Goal: Navigation & Orientation: Find specific page/section

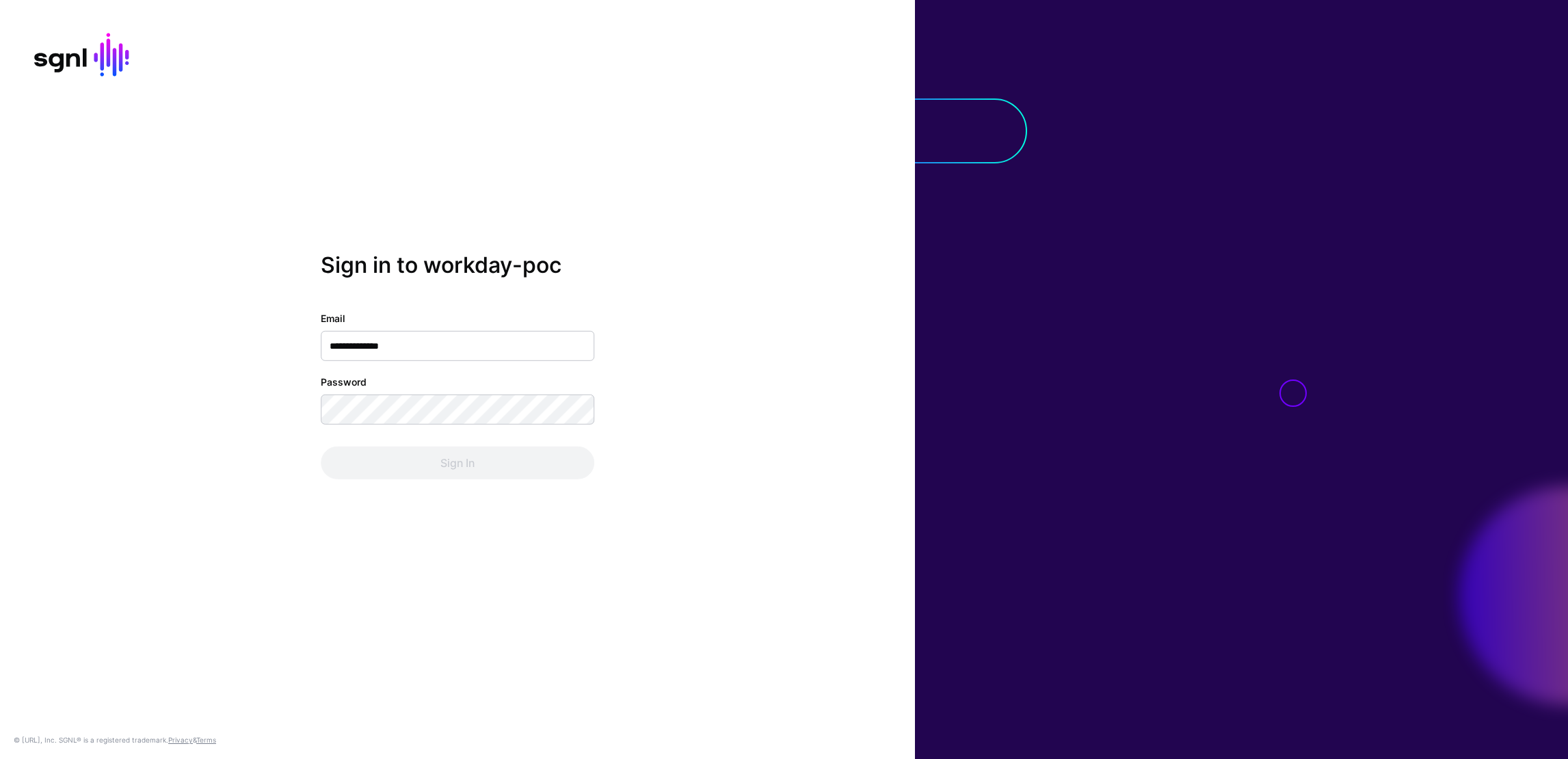
type input "**********"
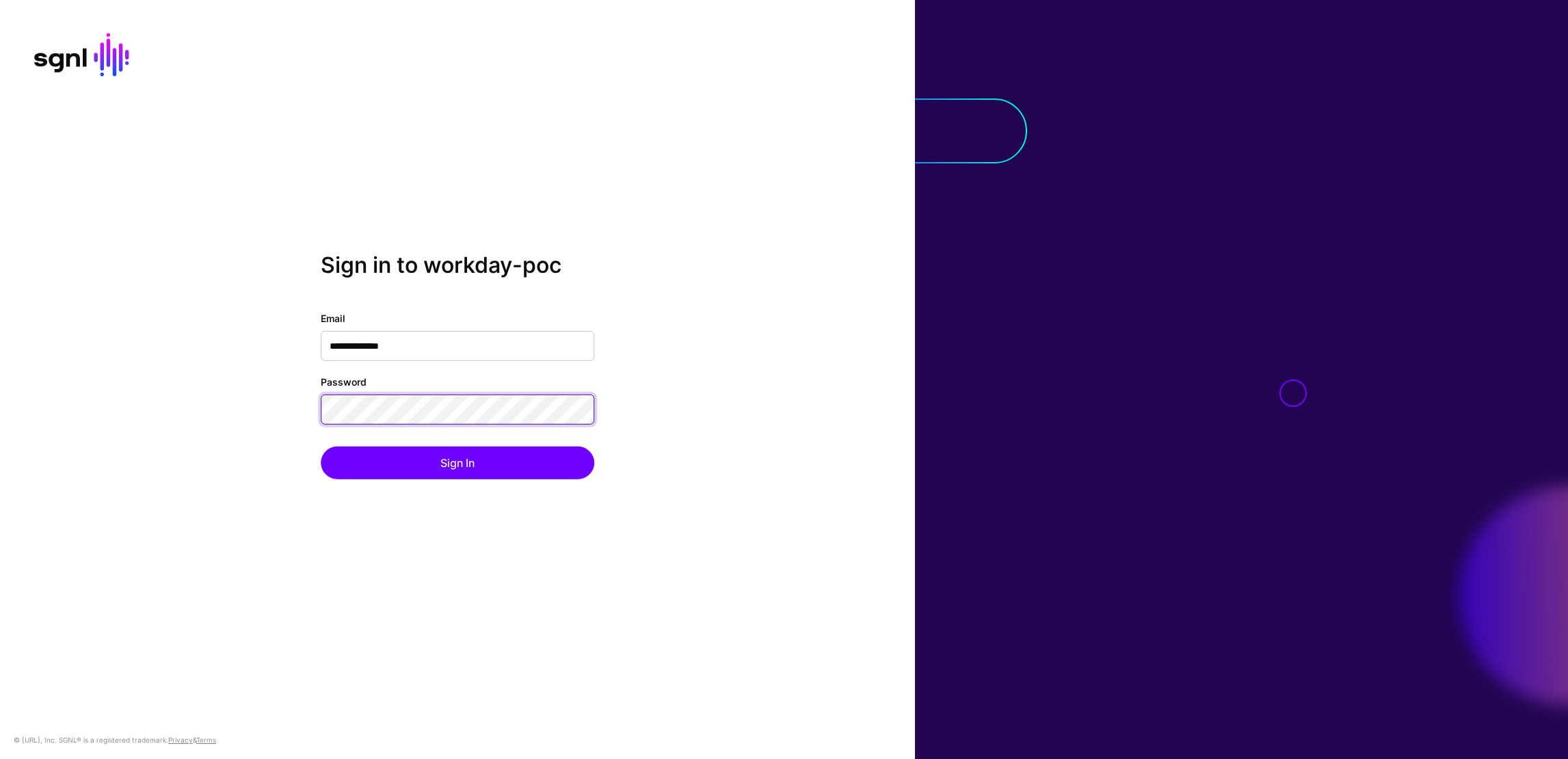
click at [321, 447] on button "Sign In" at bounding box center [458, 463] width 273 height 33
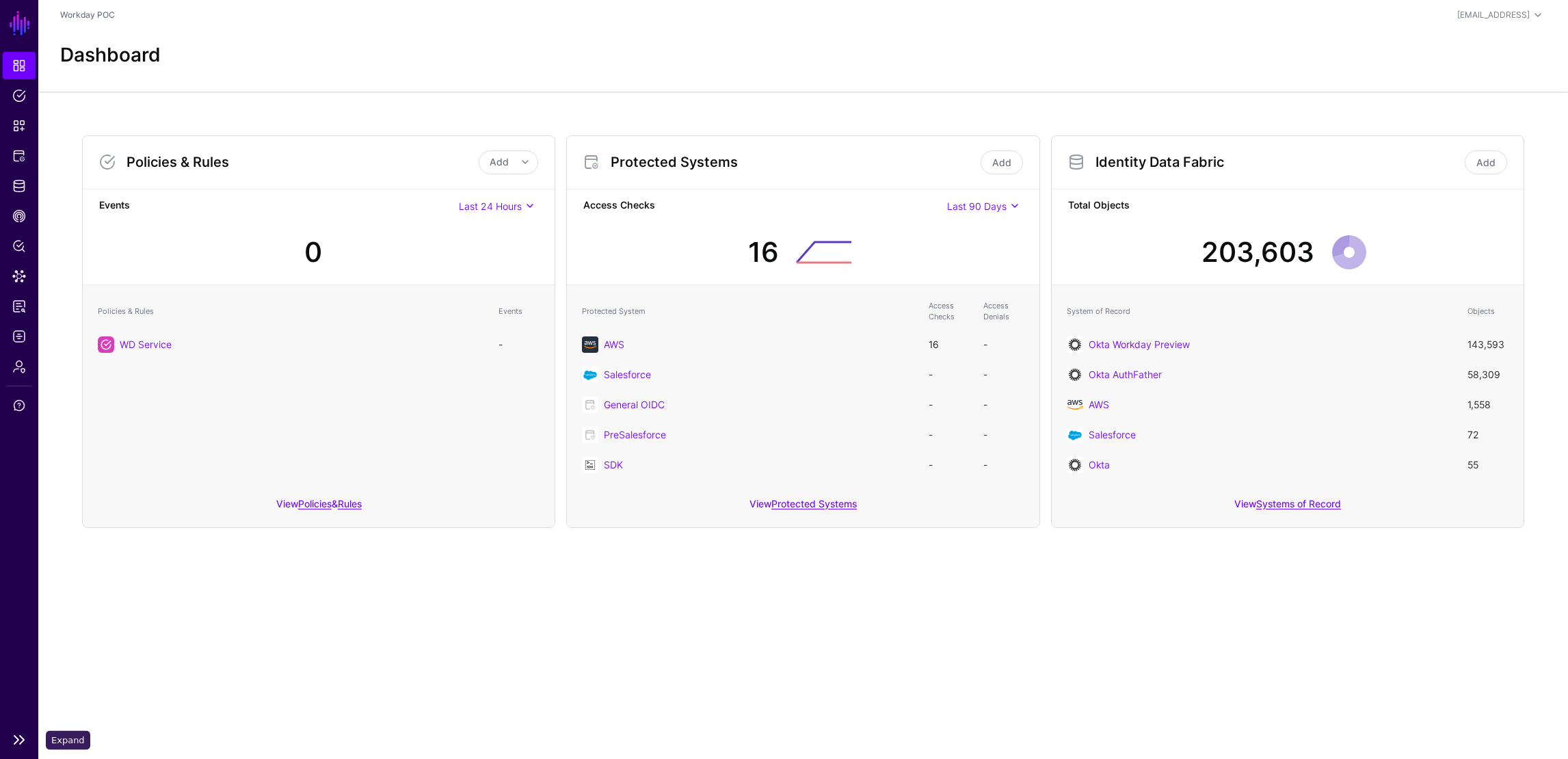
click at [17, 744] on link at bounding box center [19, 740] width 38 height 17
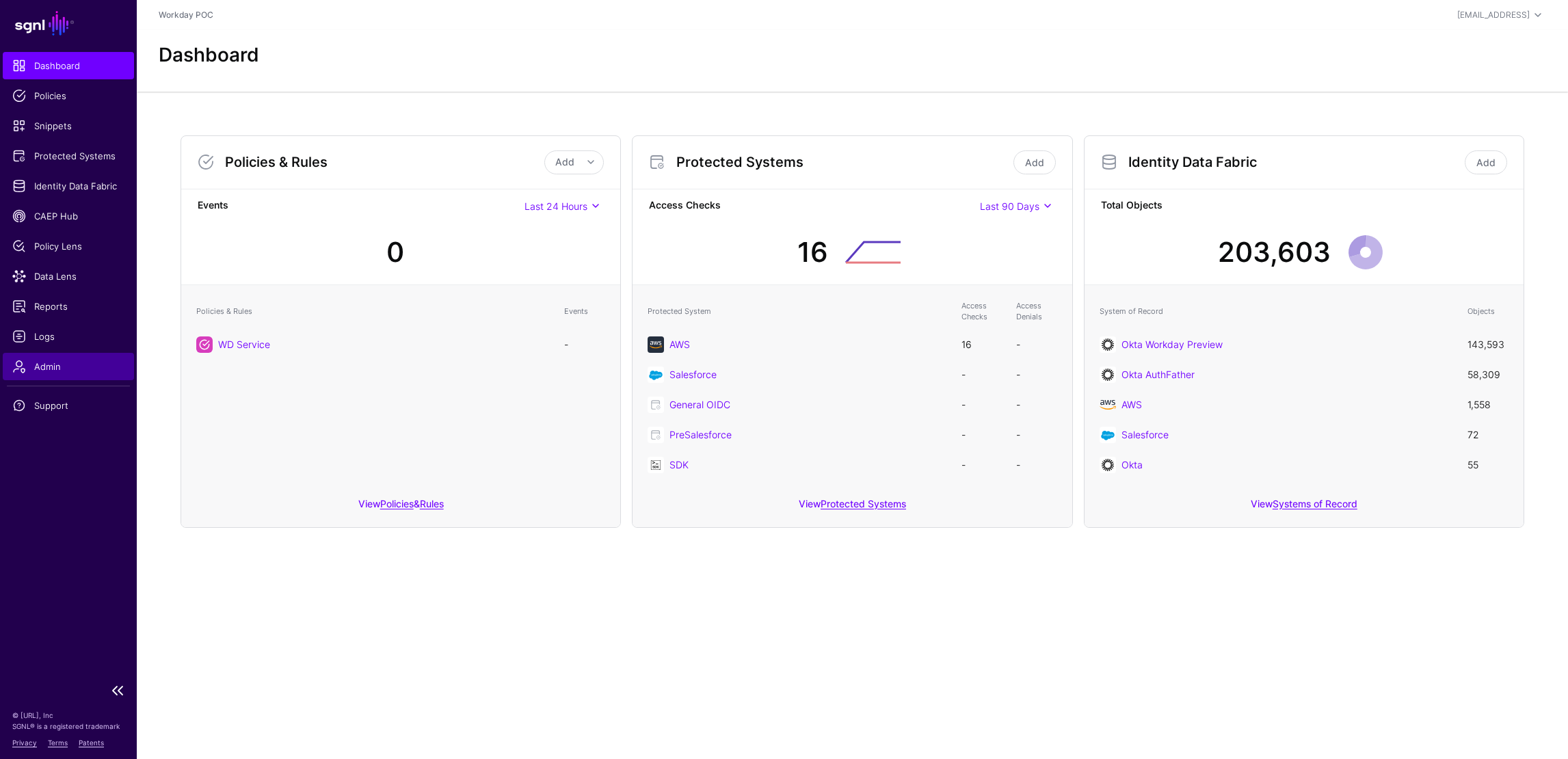
click at [58, 365] on span "Admin" at bounding box center [68, 367] width 112 height 14
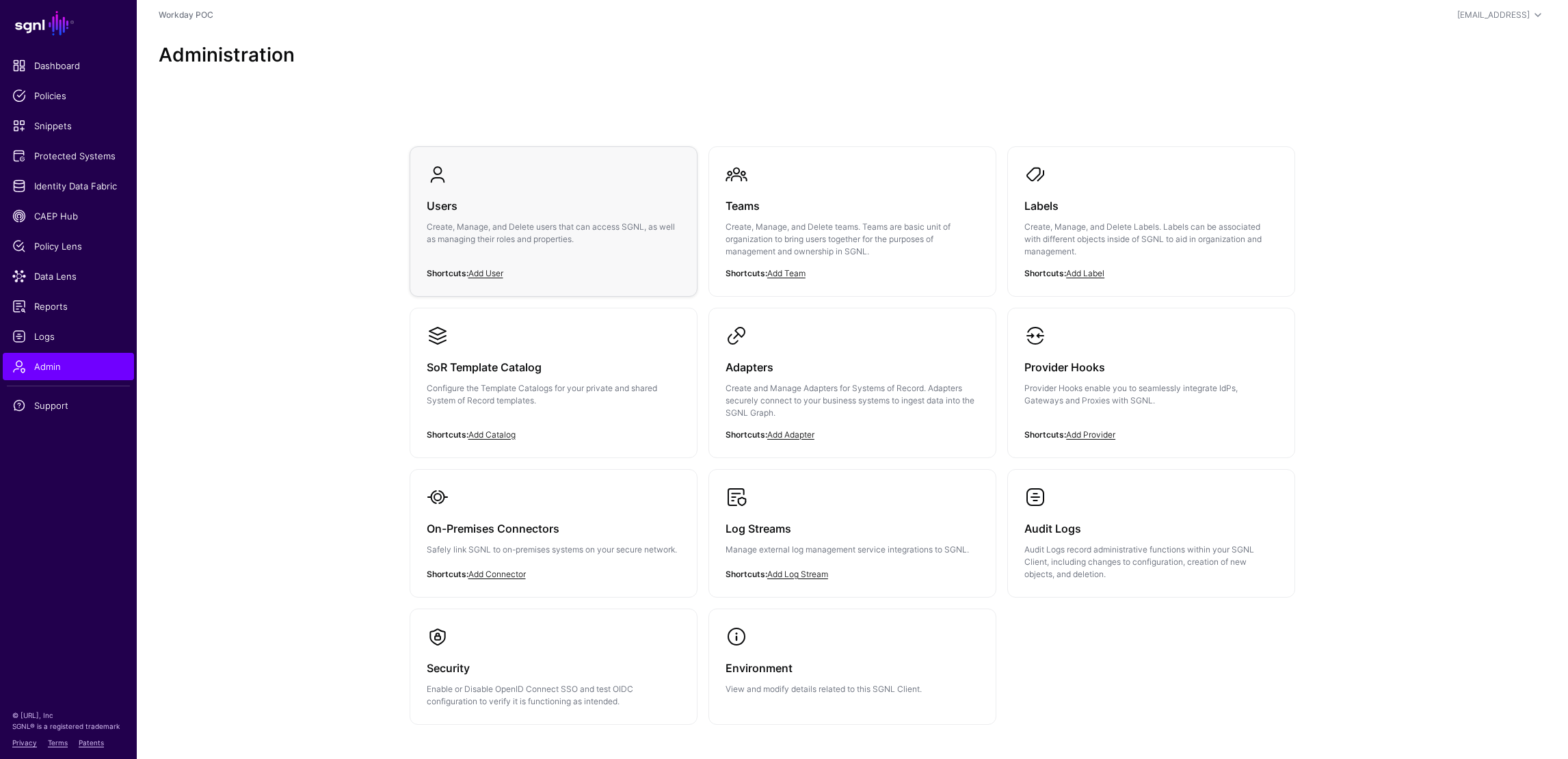
click at [473, 205] on h3 "Users" at bounding box center [553, 206] width 253 height 19
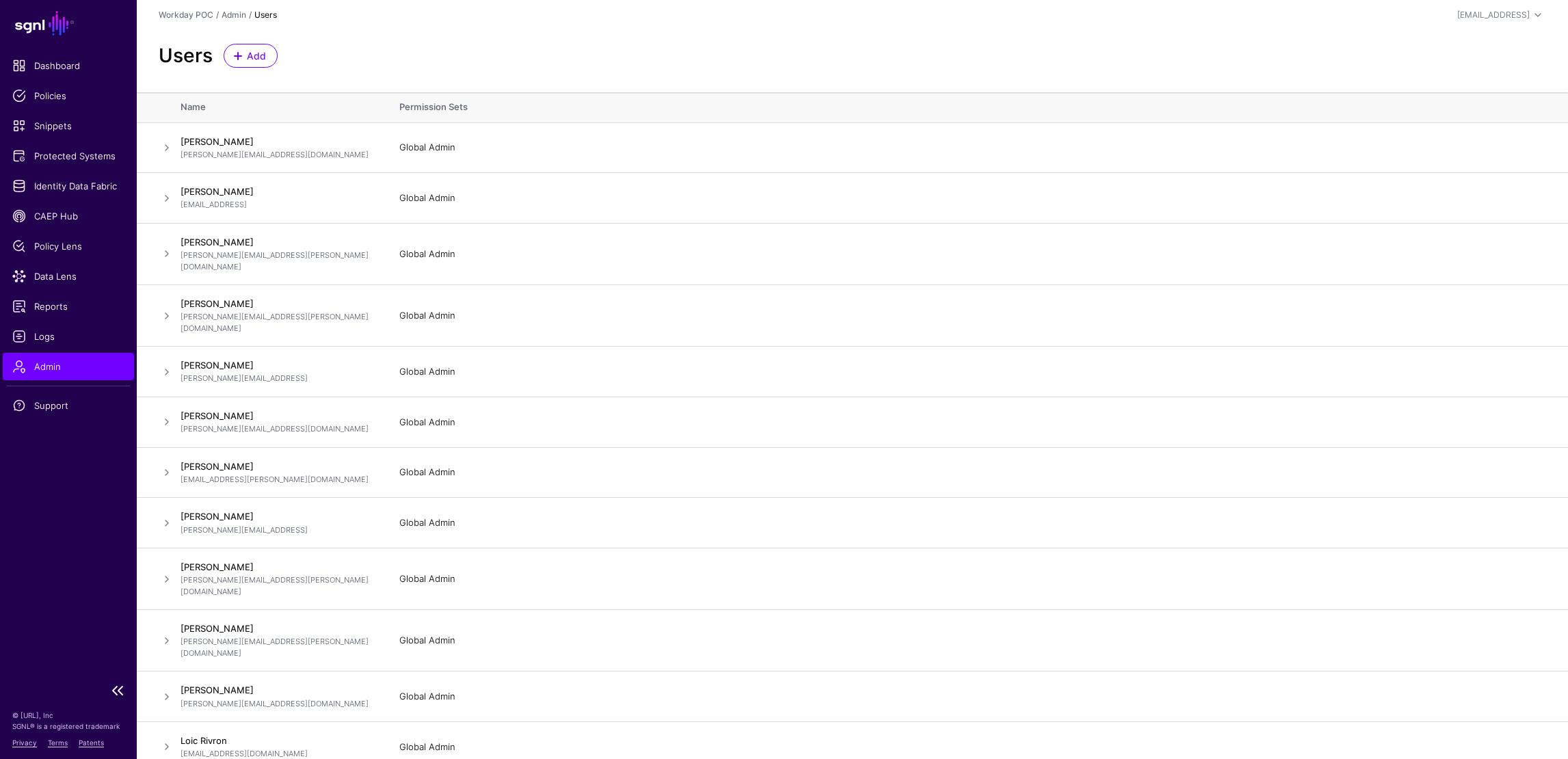
click at [38, 368] on span "Admin" at bounding box center [68, 367] width 112 height 14
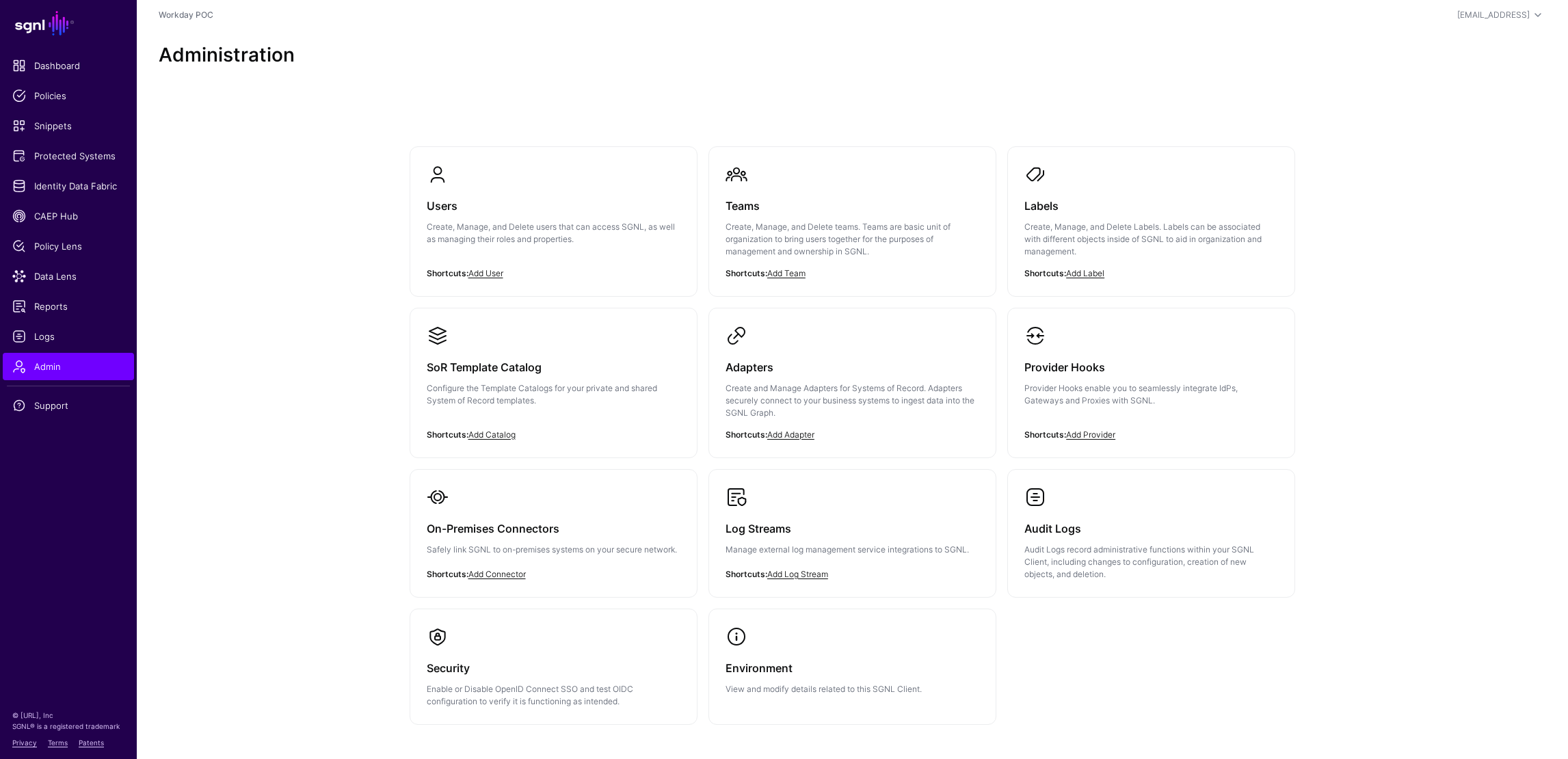
scroll to position [68, 0]
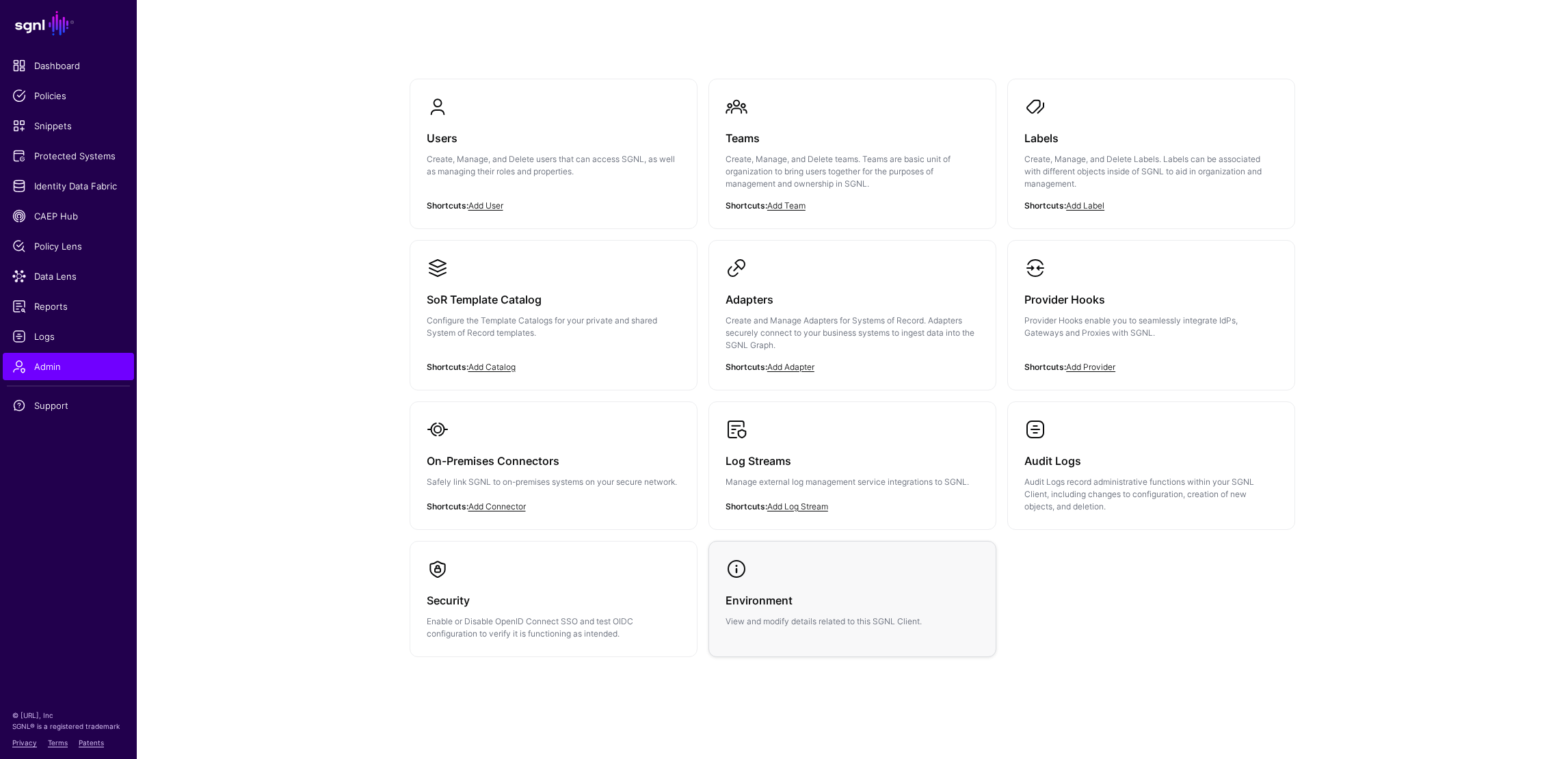
click at [862, 591] on h3 "Environment" at bounding box center [852, 601] width 253 height 19
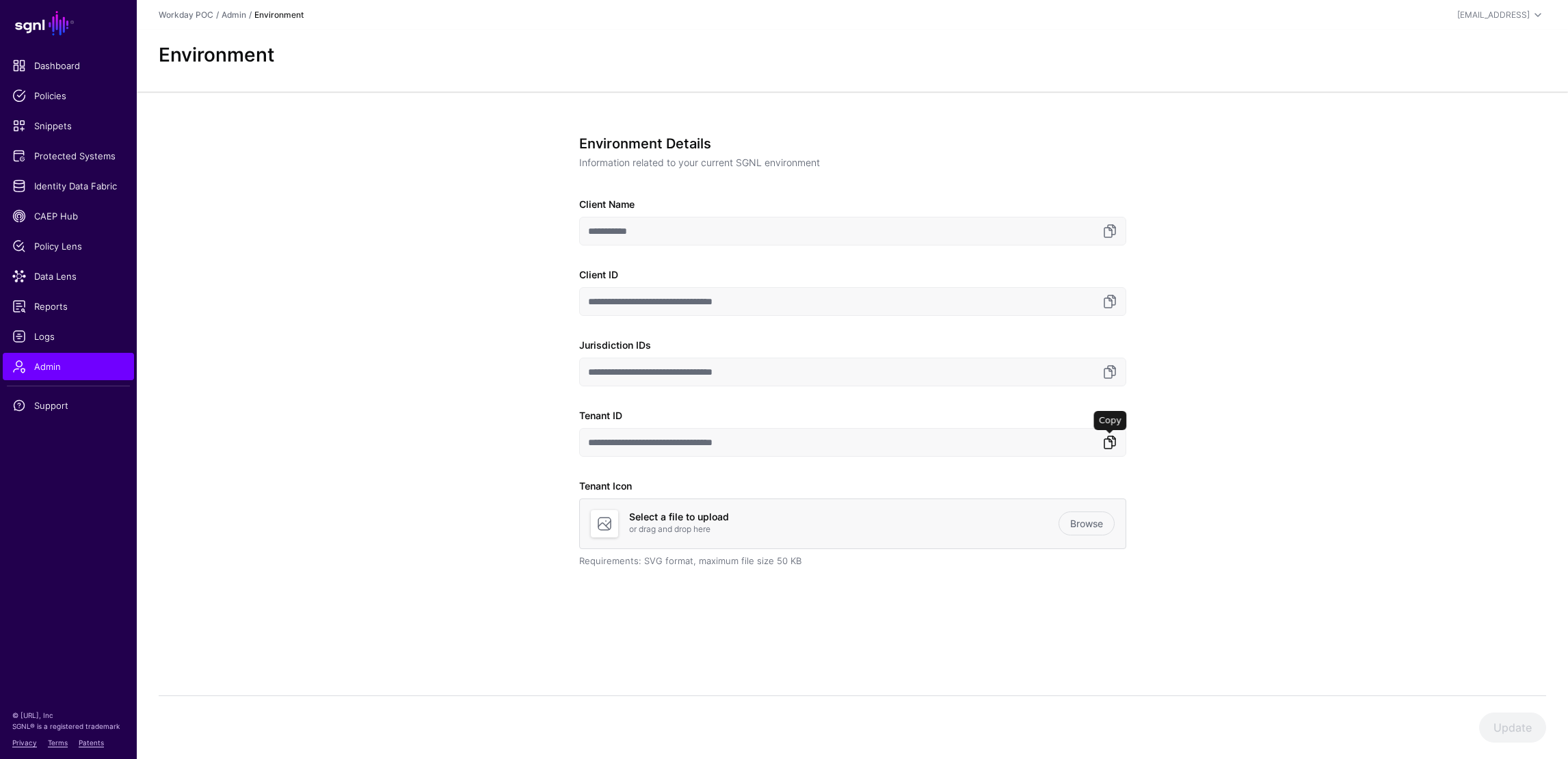
click at [1109, 442] on link at bounding box center [1110, 443] width 17 height 17
click at [43, 151] on span "Protected Systems" at bounding box center [68, 156] width 112 height 14
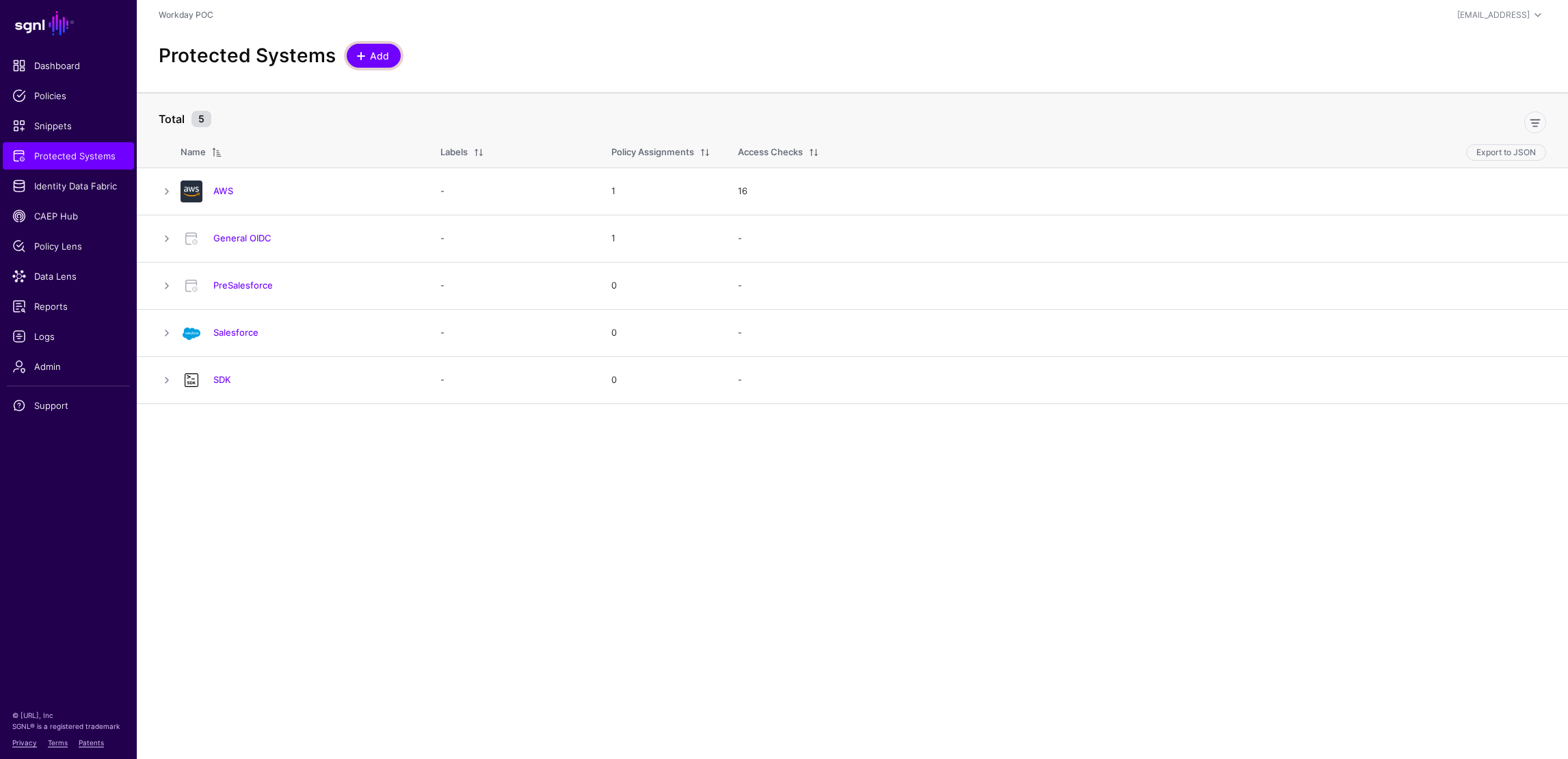
click at [362, 57] on span at bounding box center [361, 56] width 11 height 11
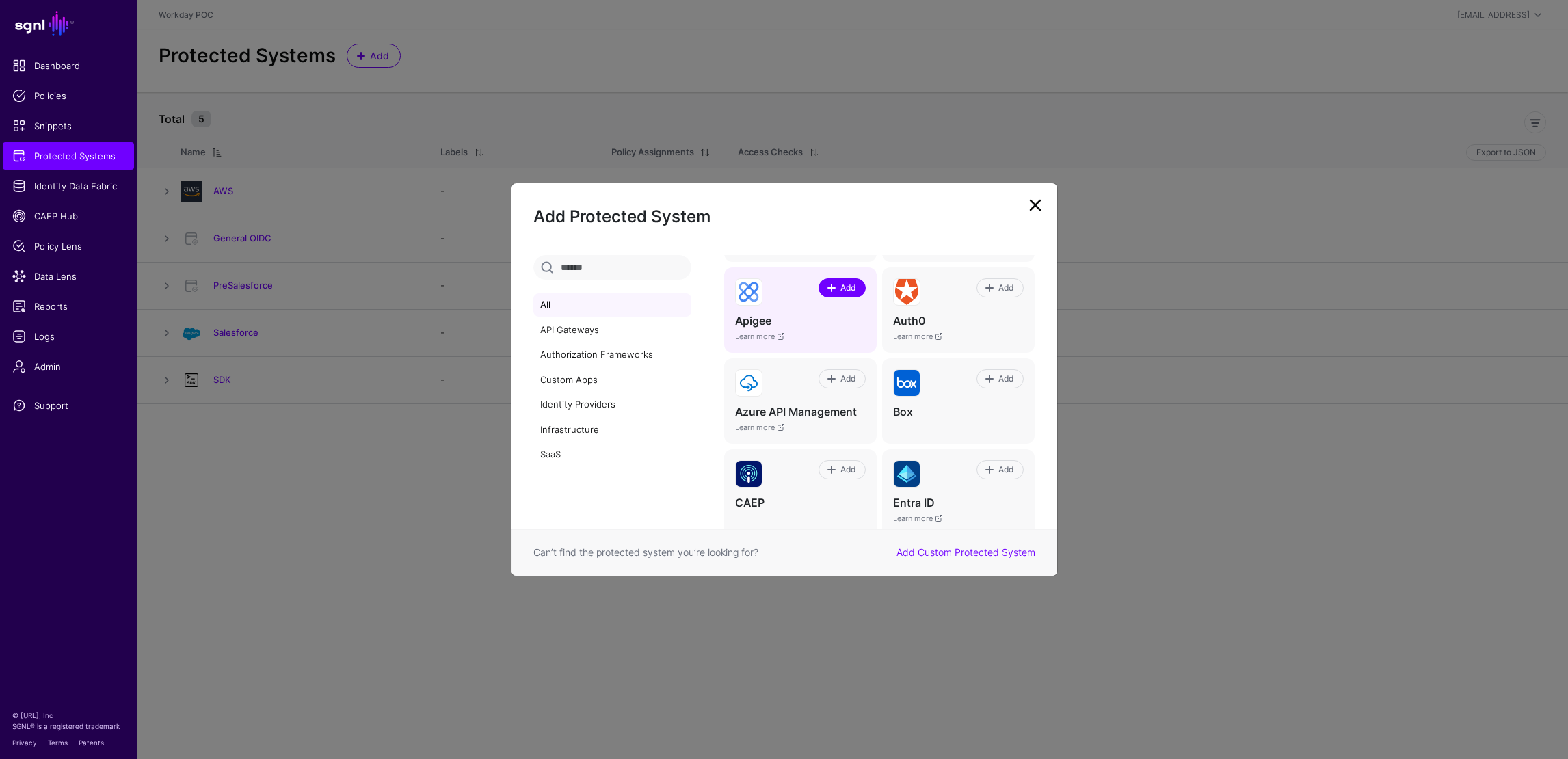
scroll to position [108, 0]
click at [1035, 200] on link at bounding box center [1036, 205] width 22 height 22
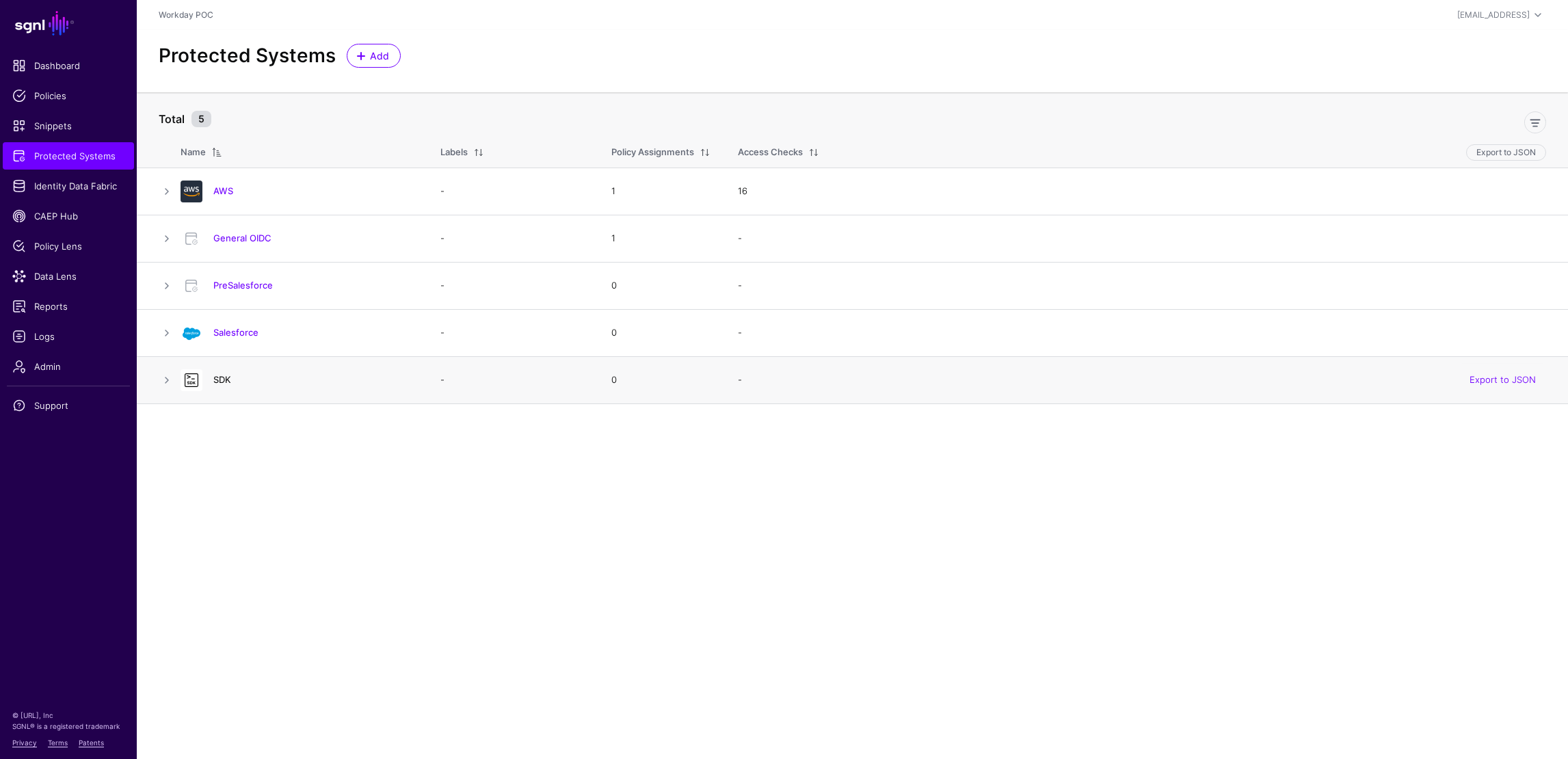
click at [228, 376] on link "SDK" at bounding box center [222, 380] width 18 height 11
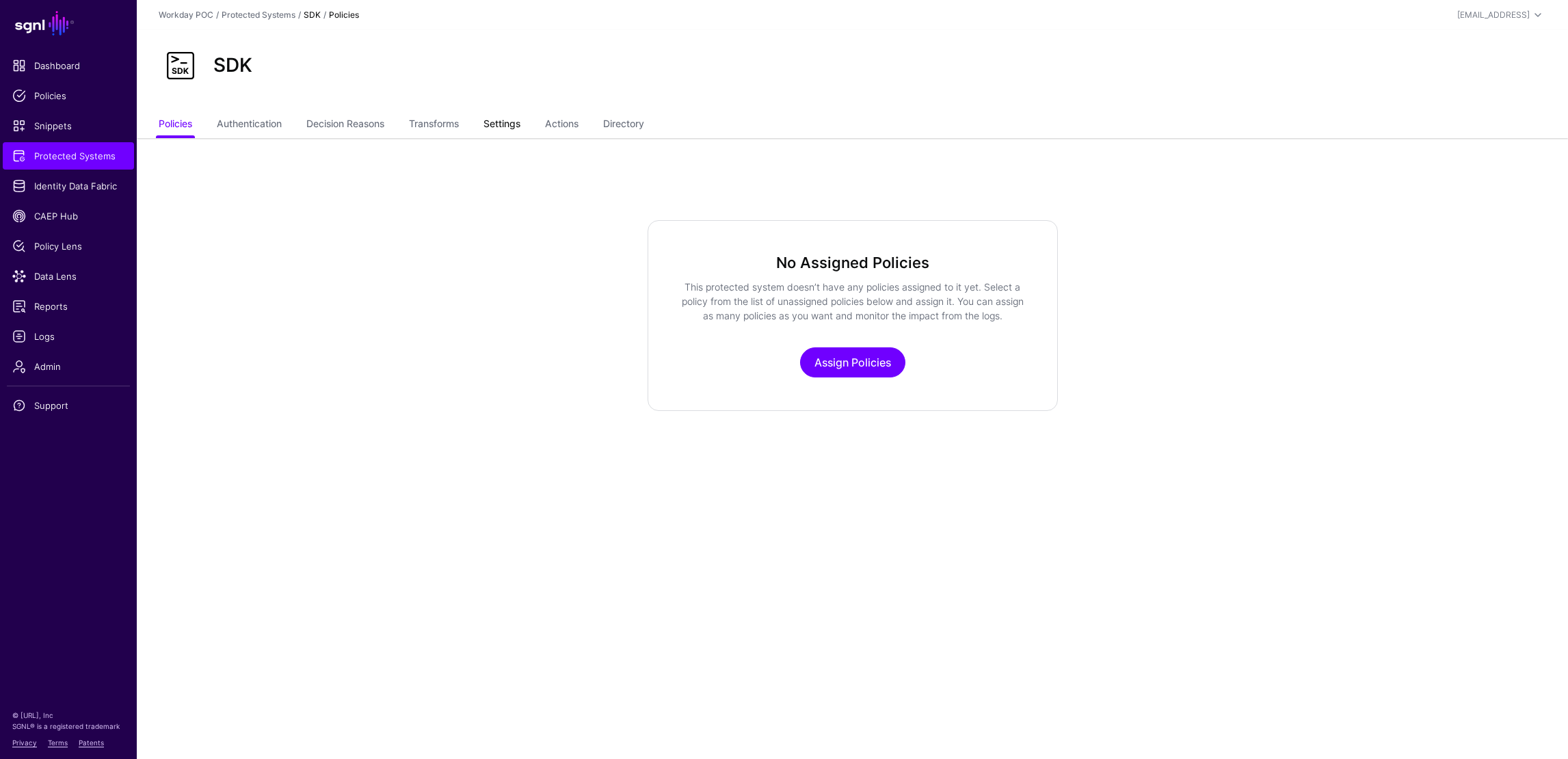
click at [500, 123] on link "Settings" at bounding box center [501, 125] width 37 height 26
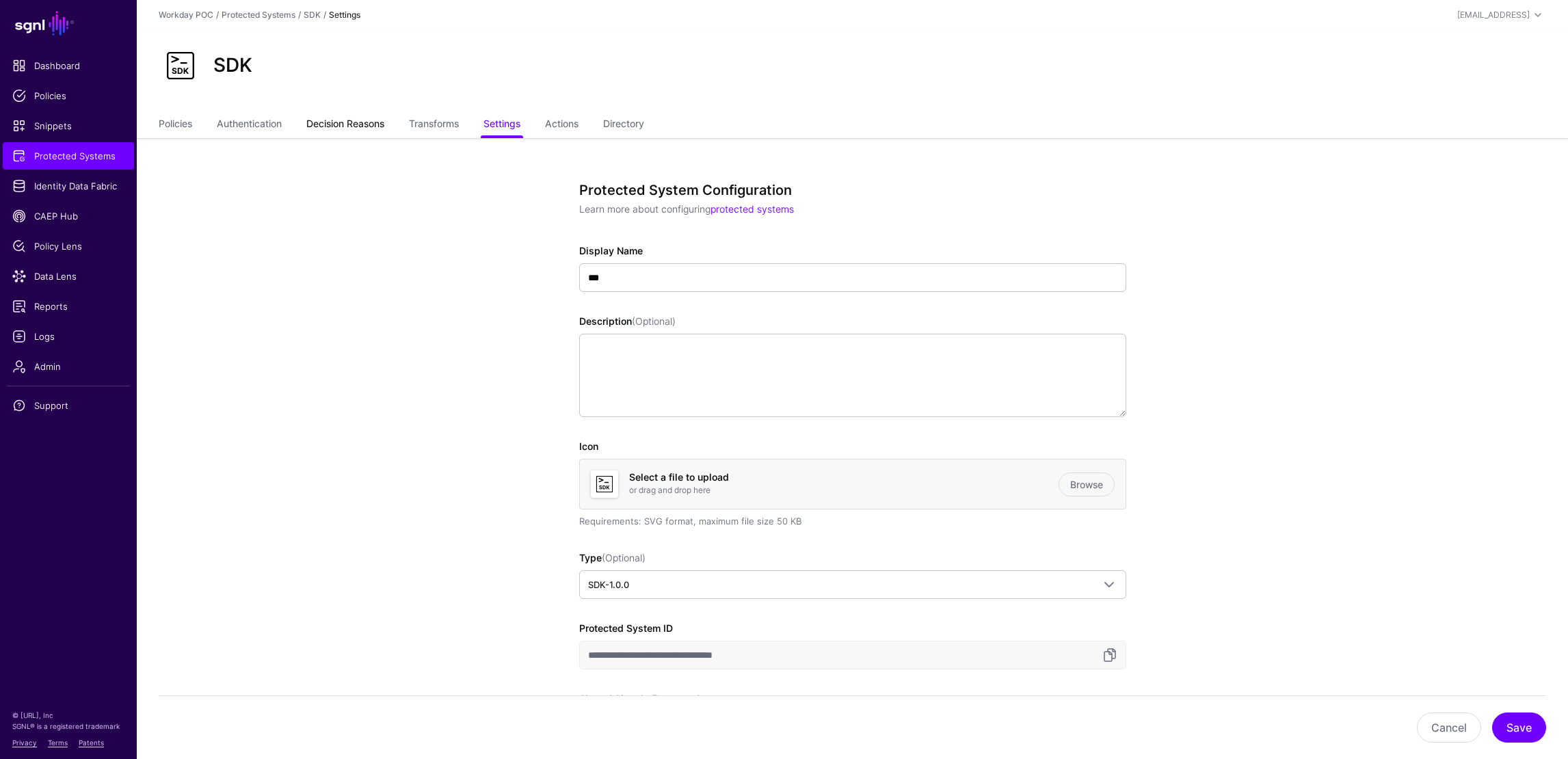
click at [334, 123] on link "Decision Reasons" at bounding box center [345, 125] width 78 height 26
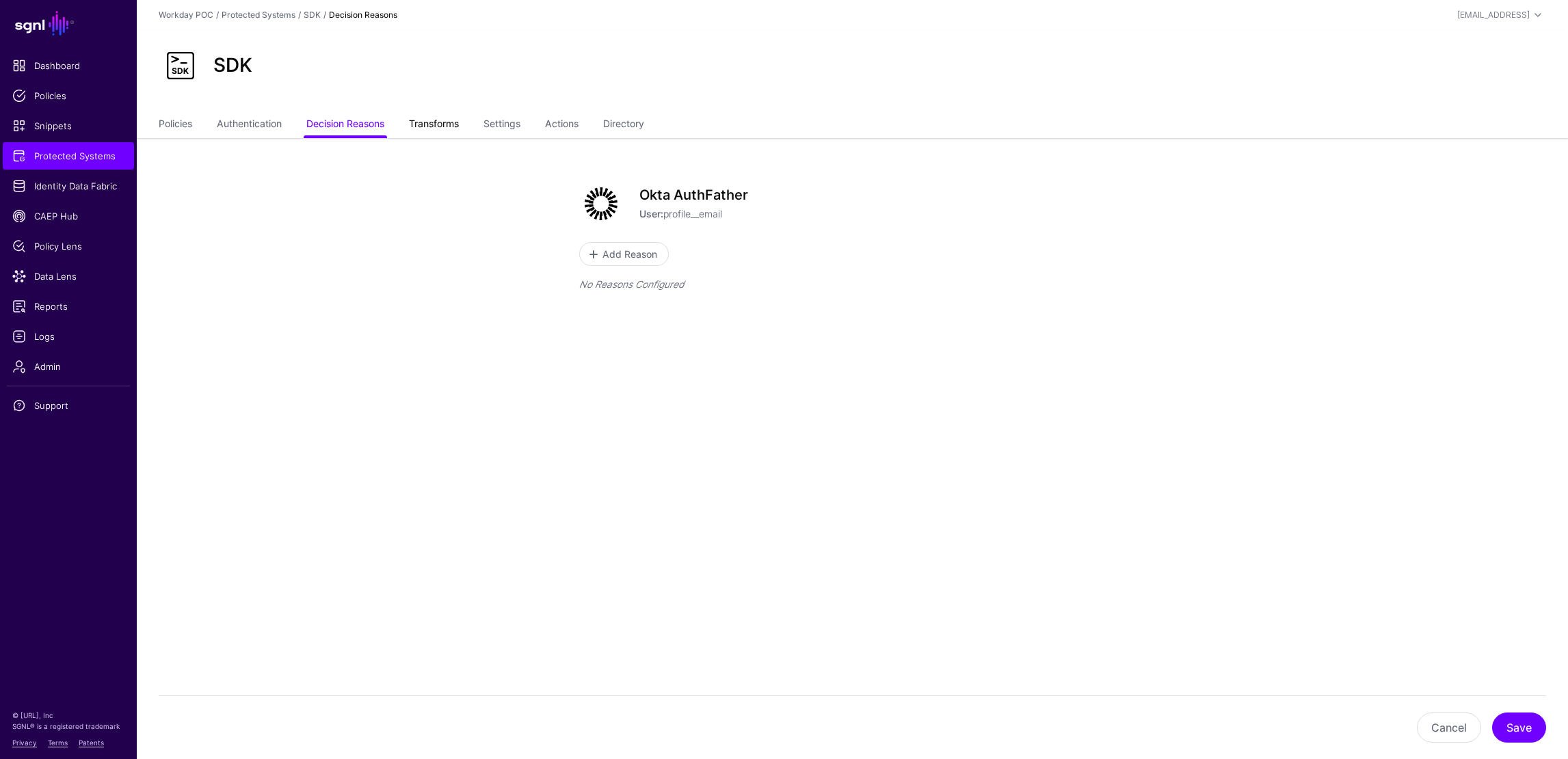
click at [429, 120] on link "Transforms" at bounding box center [434, 125] width 50 height 26
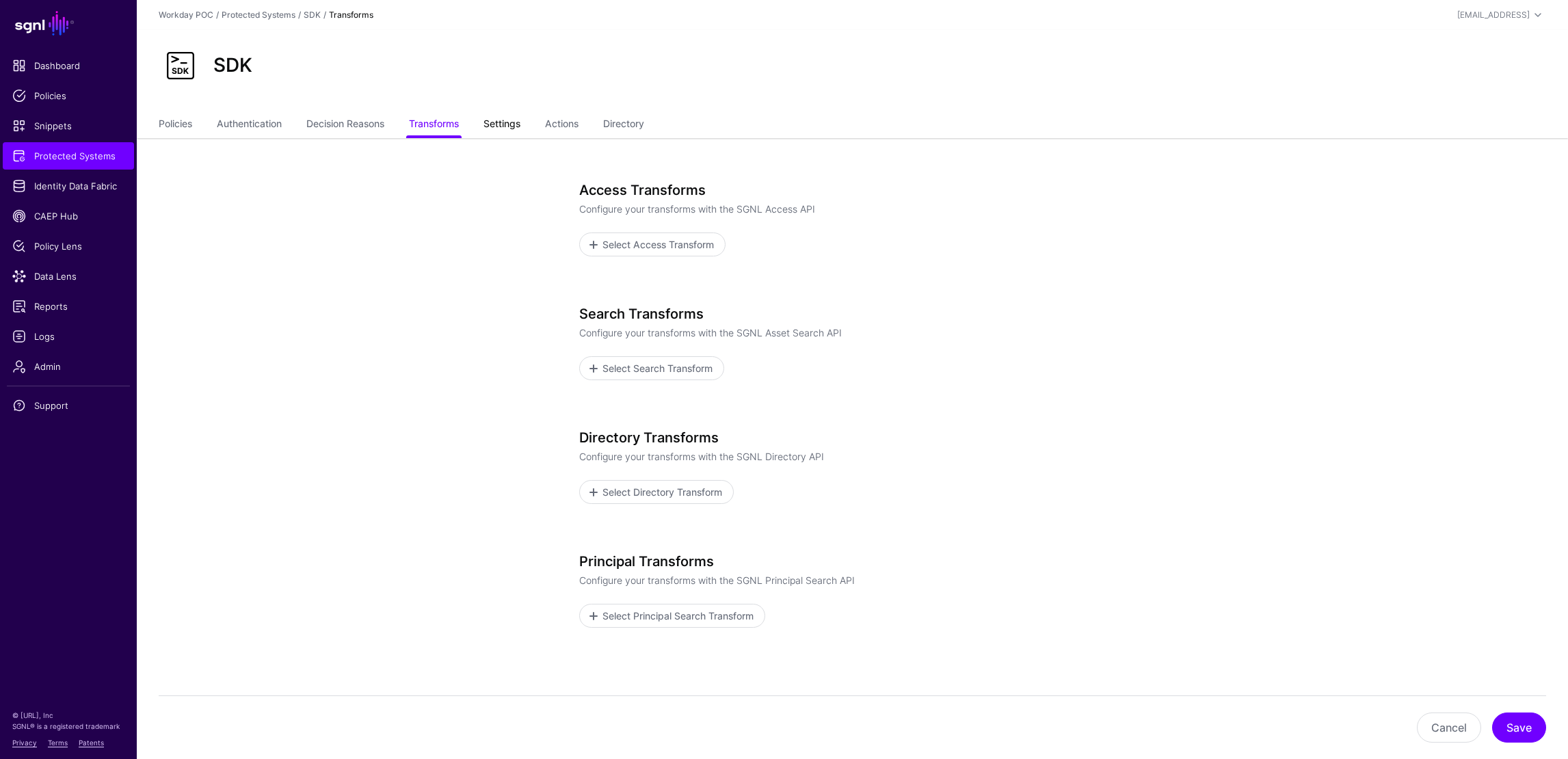
scroll to position [1, 0]
click at [521, 126] on link "Settings" at bounding box center [501, 124] width 37 height 26
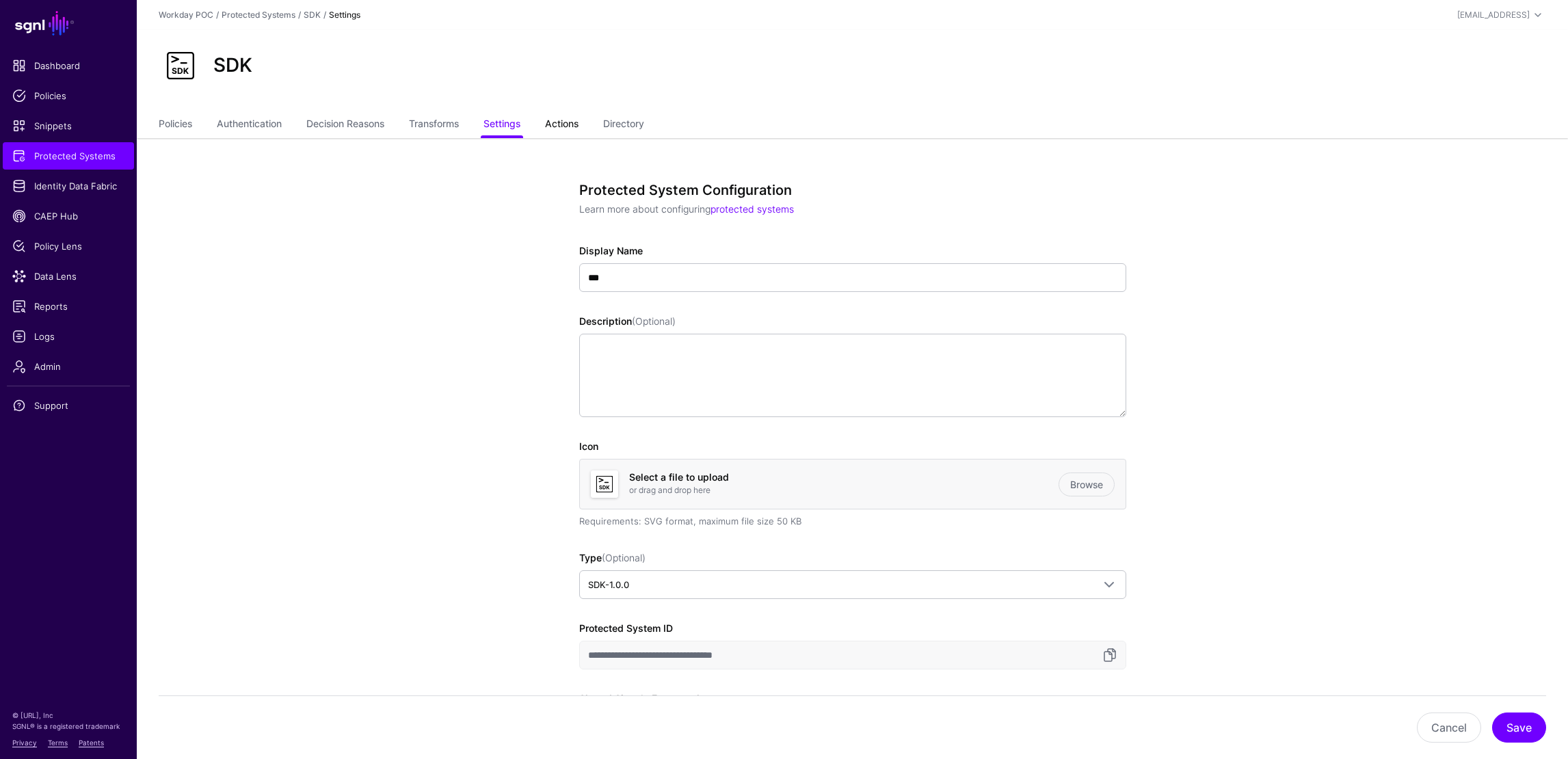
click at [578, 126] on link "Actions" at bounding box center [561, 125] width 34 height 26
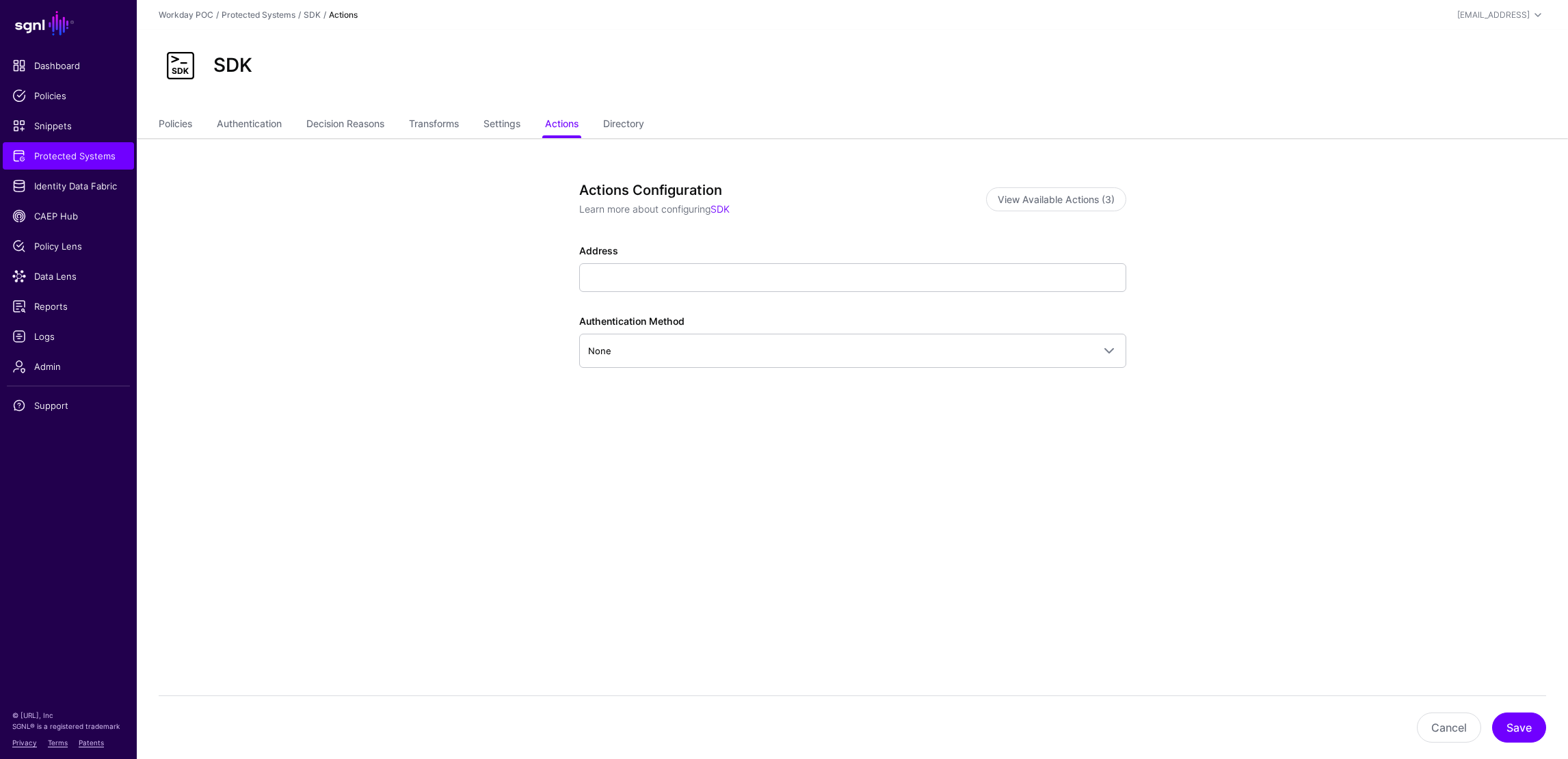
drag, startPoint x: 630, startPoint y: 120, endPoint x: 590, endPoint y: 124, distance: 40.2
click at [630, 120] on link "Directory" at bounding box center [623, 125] width 41 height 26
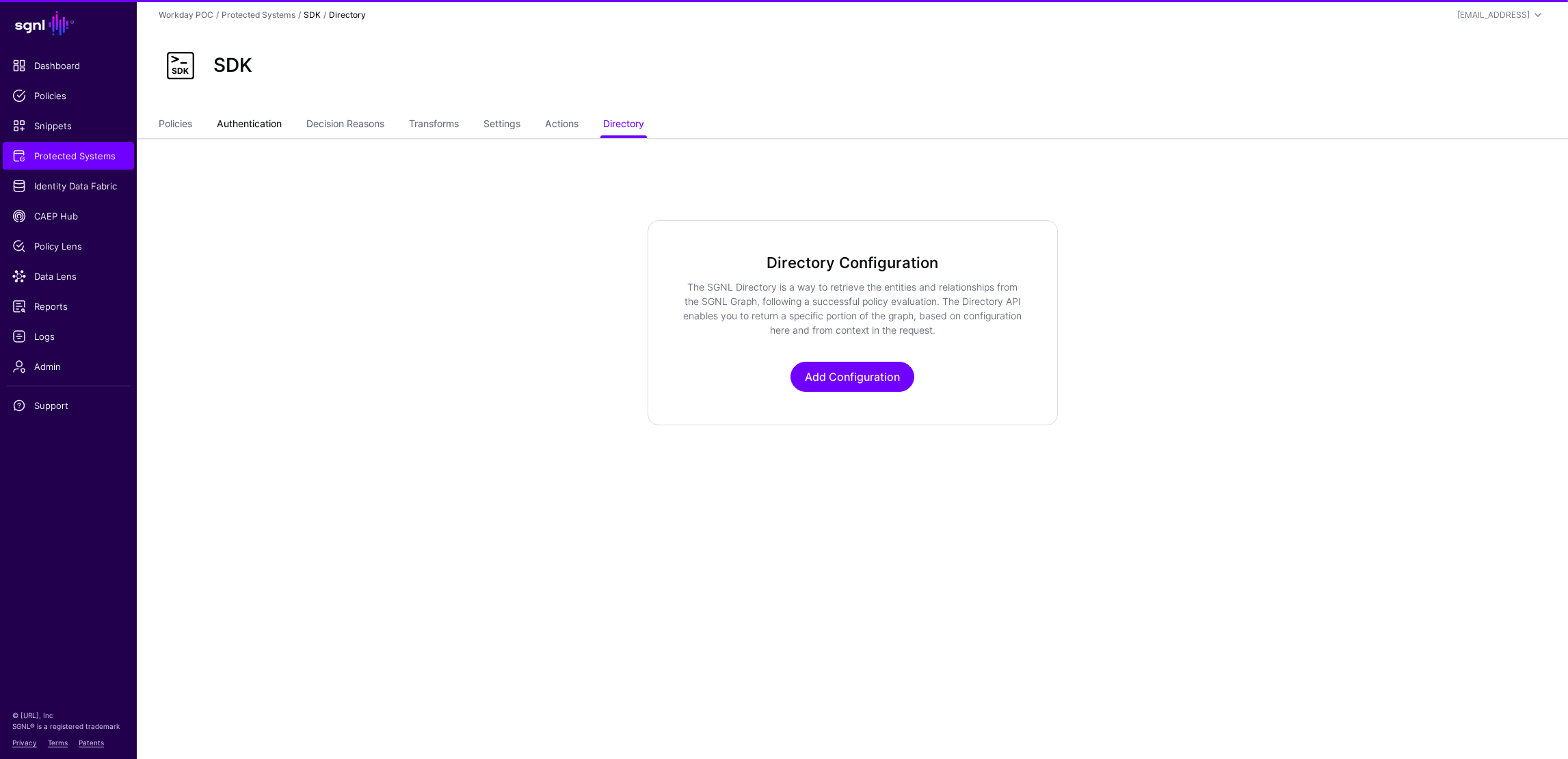
click at [261, 123] on link "Authentication" at bounding box center [249, 125] width 65 height 26
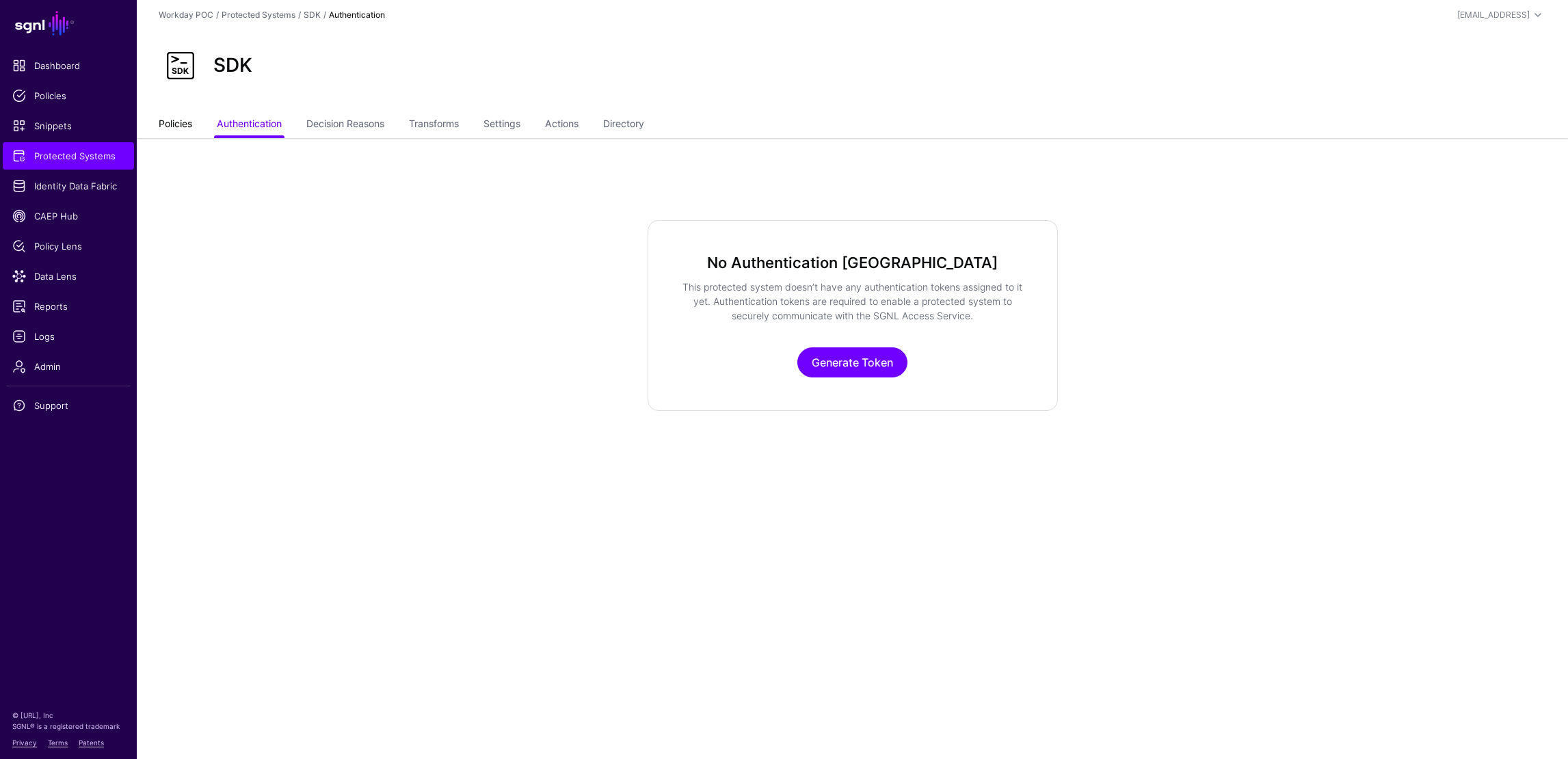
click at [177, 121] on link "Policies" at bounding box center [175, 125] width 34 height 26
click at [492, 127] on link "Settings" at bounding box center [501, 125] width 37 height 26
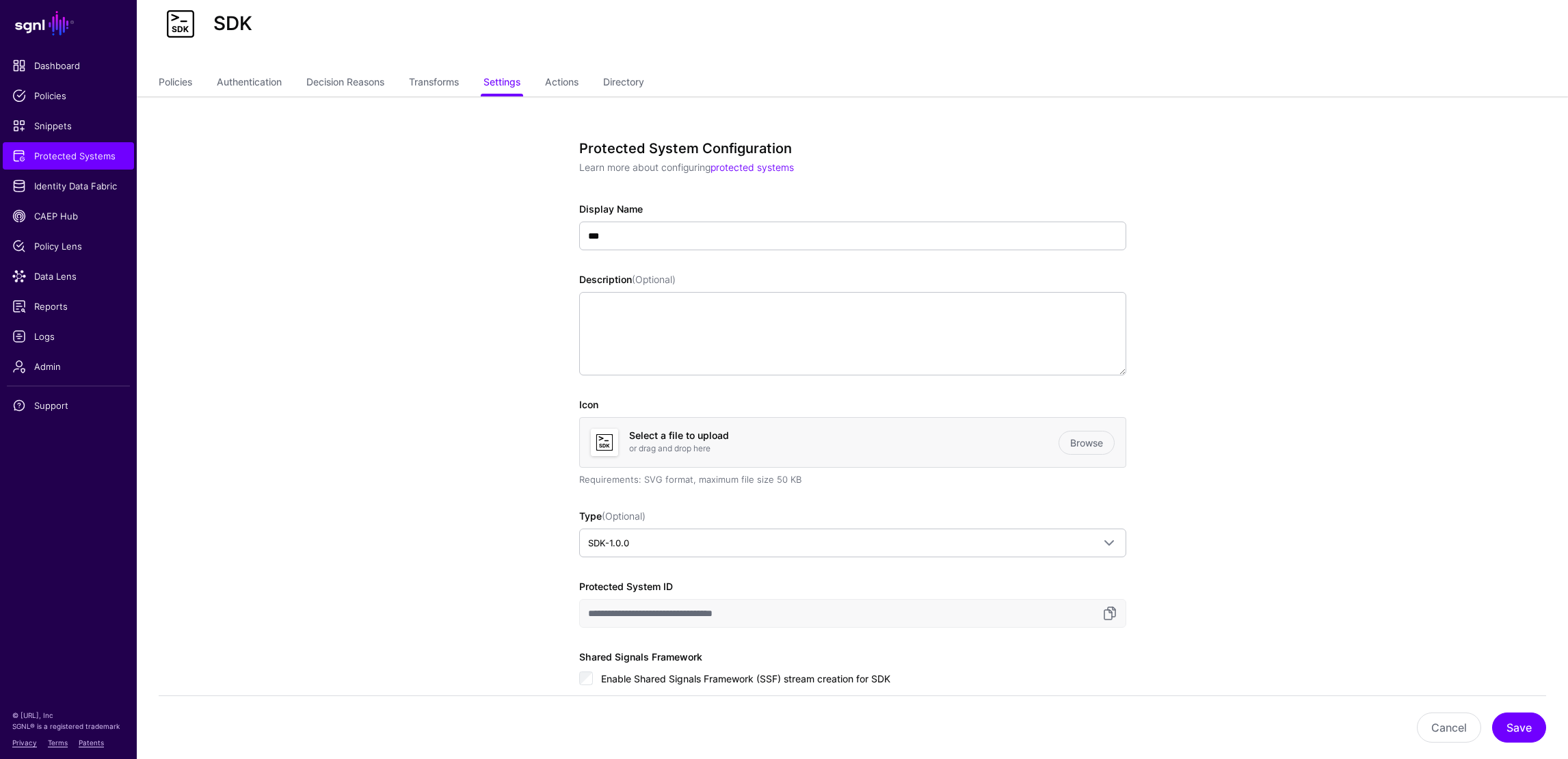
scroll to position [39, 0]
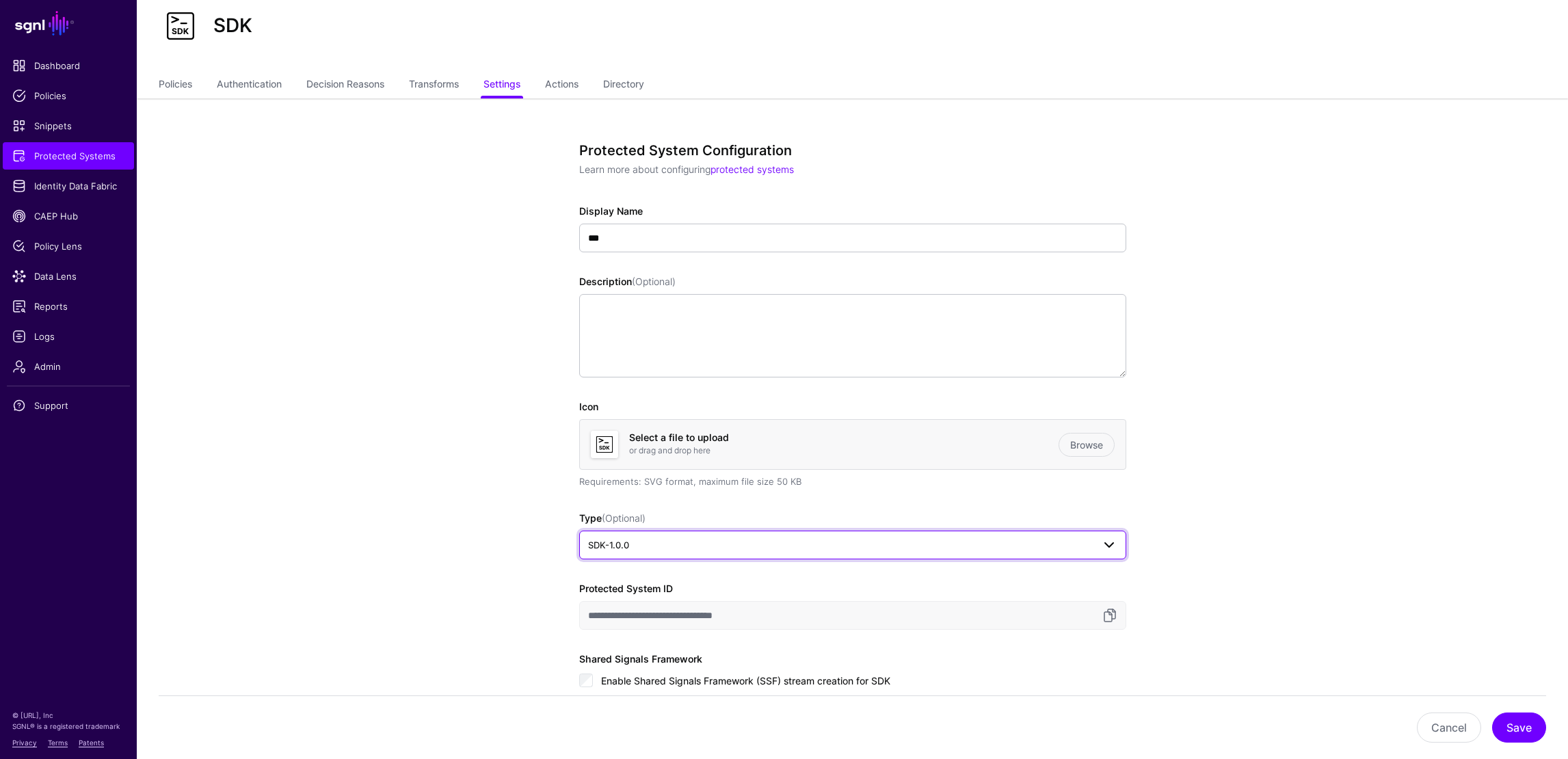
click at [630, 551] on span "SDK-1.0.0" at bounding box center [840, 546] width 505 height 15
